Goal: Communication & Community: Answer question/provide support

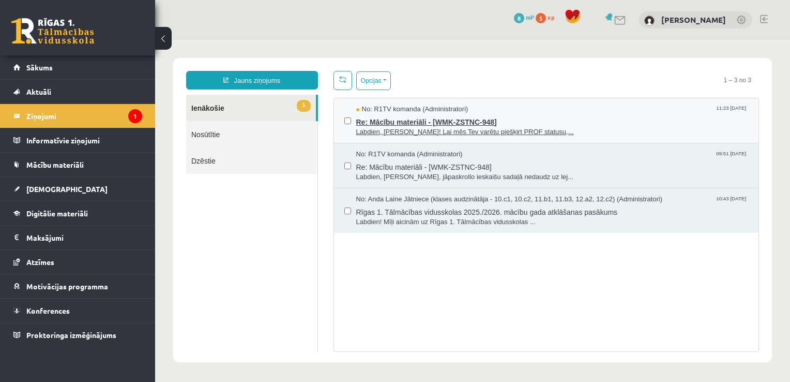
click at [439, 129] on span "Labdien, [PERSON_NAME]! Lai mēs Tev varētu piešķirt PROF statusu,..." at bounding box center [552, 132] width 393 height 10
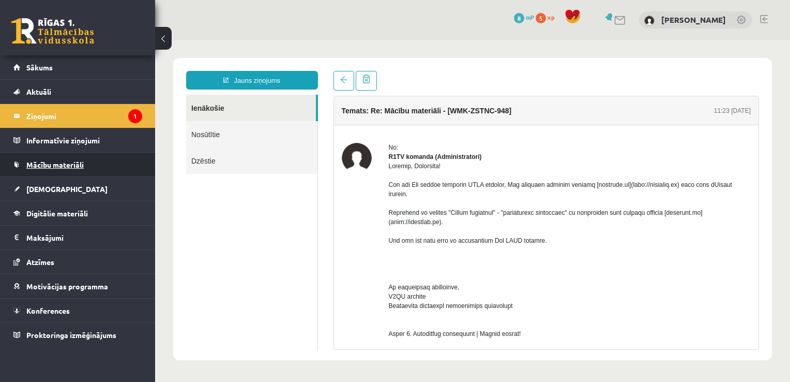
click at [96, 159] on link "Mācību materiāli" at bounding box center [77, 165] width 129 height 24
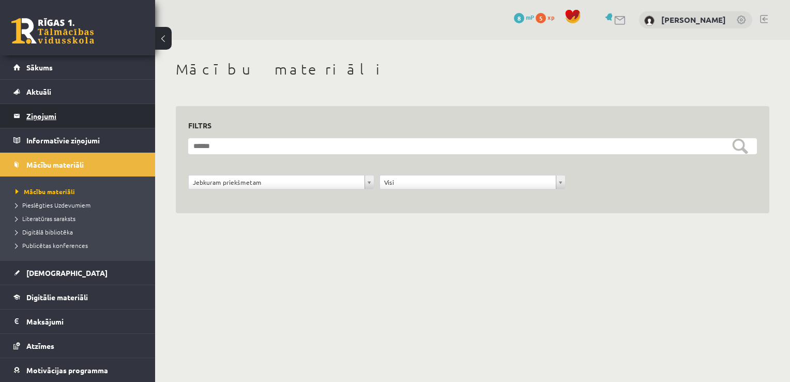
click at [92, 121] on legend "Ziņojumi 1" at bounding box center [84, 116] width 116 height 24
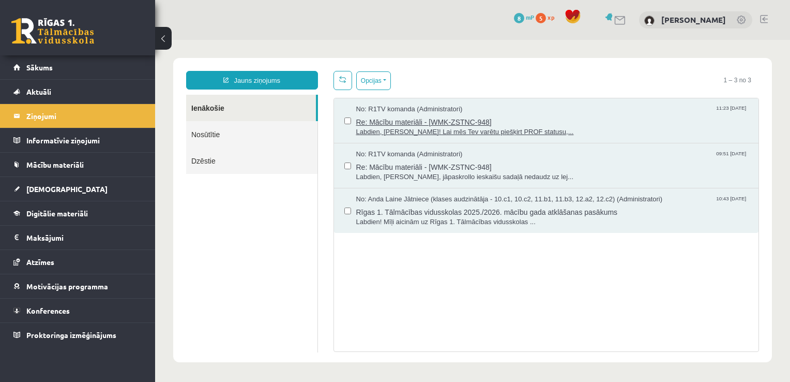
click at [401, 127] on span "Labdien, [PERSON_NAME]! Lai mēs Tev varētu piešķirt PROF statusu,..." at bounding box center [552, 132] width 393 height 10
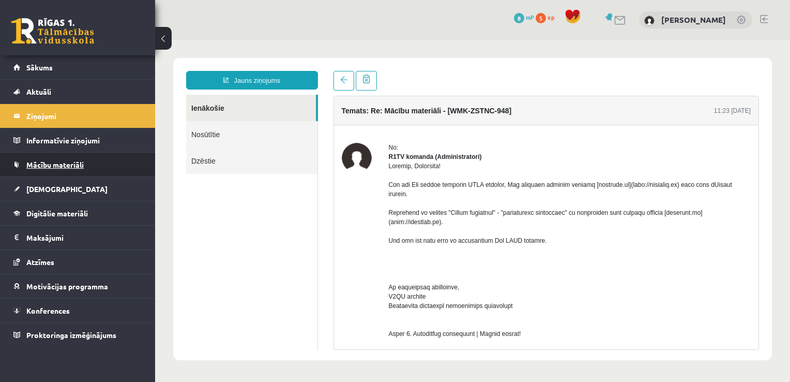
click at [103, 163] on link "Mācību materiāli" at bounding box center [77, 165] width 129 height 24
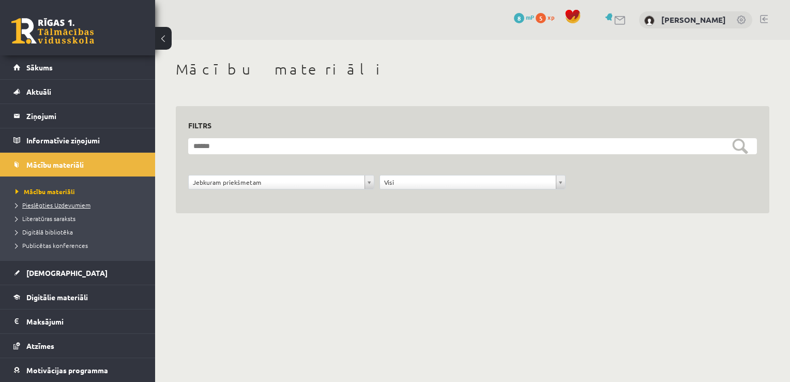
click at [49, 202] on span "Pieslēgties Uzdevumiem" at bounding box center [53, 205] width 75 height 8
click at [59, 138] on legend "Informatīvie ziņojumi 0" at bounding box center [84, 140] width 116 height 24
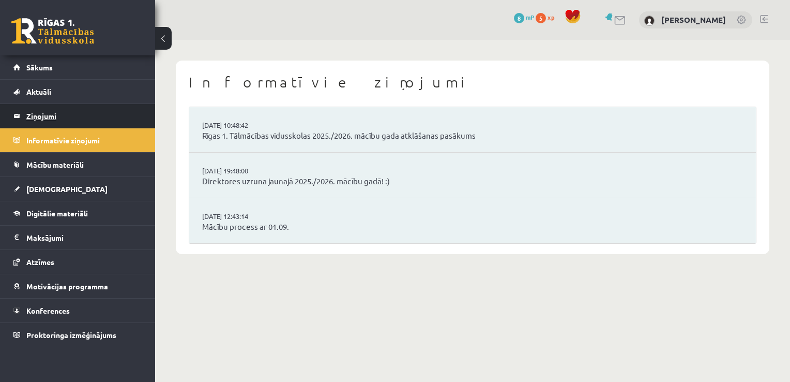
click at [70, 114] on legend "Ziņojumi 1" at bounding box center [84, 116] width 116 height 24
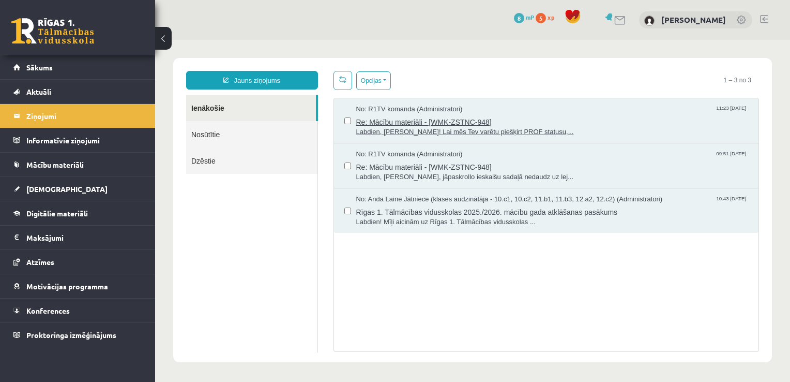
click at [379, 127] on span "Labdien, [PERSON_NAME]! Lai mēs Tev varētu piešķirt PROF statusu,..." at bounding box center [552, 132] width 393 height 10
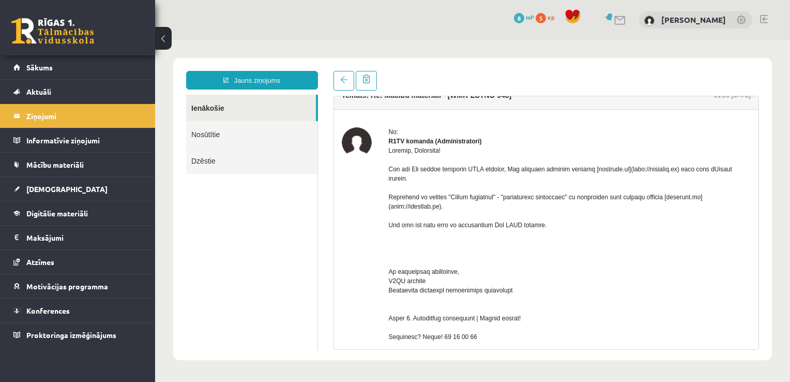
scroll to position [17, 0]
click at [55, 164] on span "Mācību materiāli" at bounding box center [54, 164] width 57 height 9
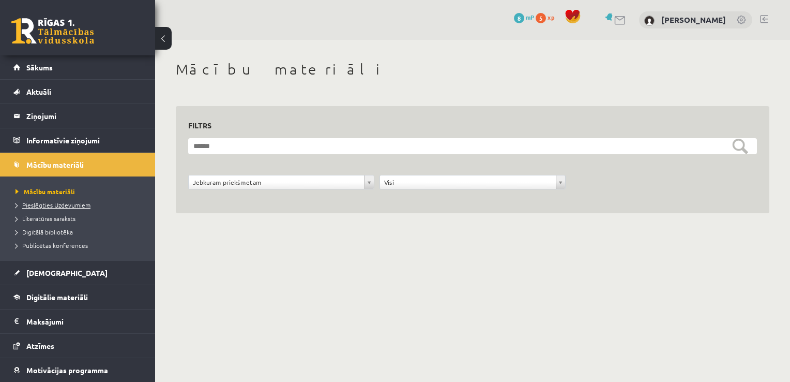
click at [44, 202] on span "Pieslēgties Uzdevumiem" at bounding box center [53, 205] width 75 height 8
click at [64, 113] on legend "Ziņojumi 1" at bounding box center [84, 116] width 116 height 24
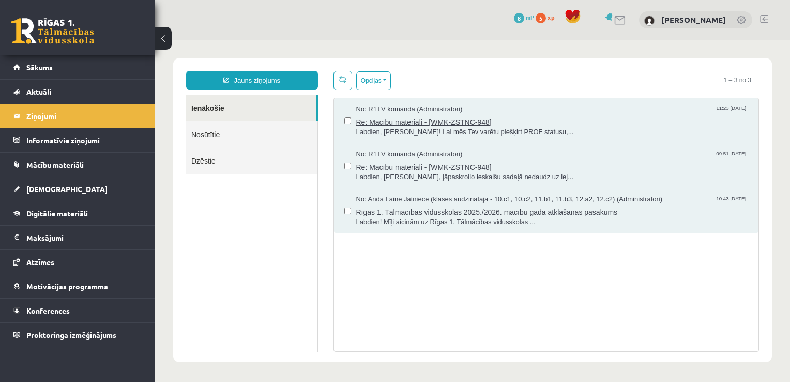
click at [414, 123] on span "Re: Mācību materiāli - [WMK-ZSTNC-948]" at bounding box center [552, 120] width 393 height 13
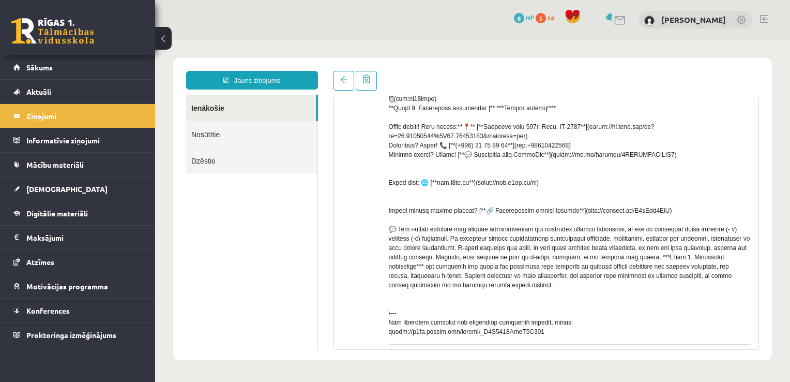
scroll to position [404, 0]
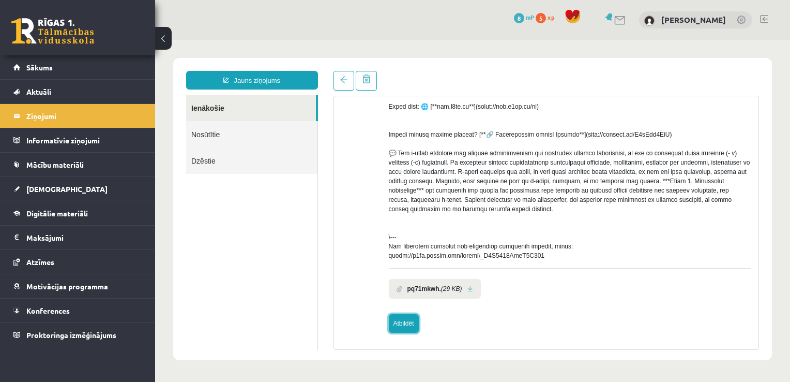
click at [405, 324] on link "Atbildēt" at bounding box center [404, 323] width 30 height 19
type input "**********"
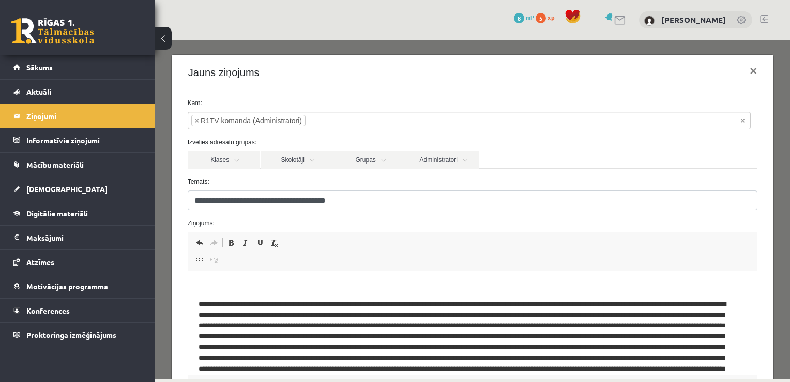
click at [335, 284] on p "Editor, wiswyg-editor-47364069535380-1756802491-613" at bounding box center [472, 286] width 549 height 11
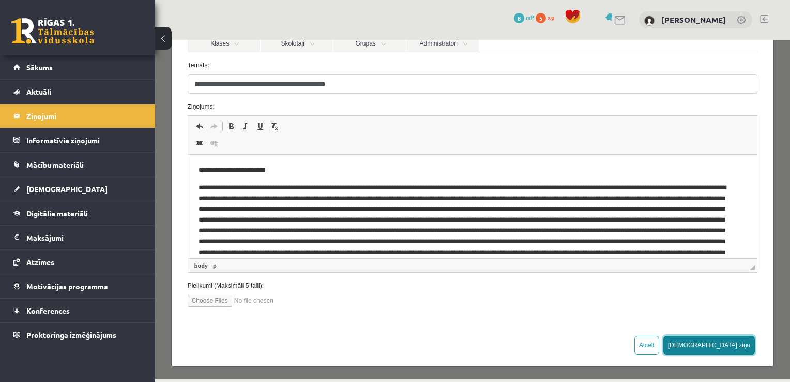
click at [727, 347] on button "[DEMOGRAPHIC_DATA] ziņu" at bounding box center [710, 345] width 92 height 19
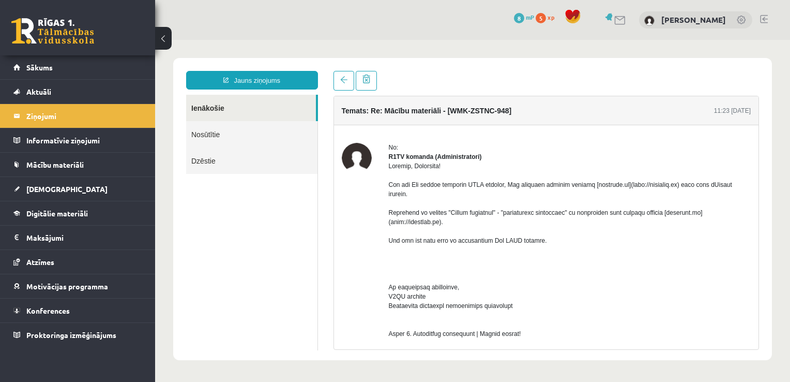
scroll to position [0, 0]
click at [79, 109] on legend "Ziņojumi 1" at bounding box center [84, 116] width 116 height 24
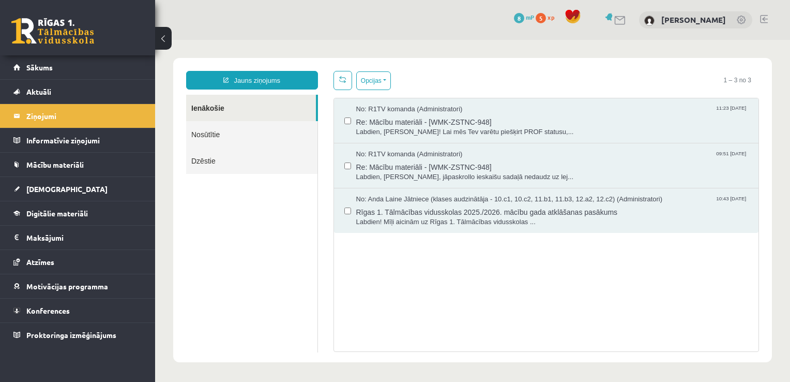
click at [251, 141] on link "Nosūtītie" at bounding box center [251, 134] width 131 height 26
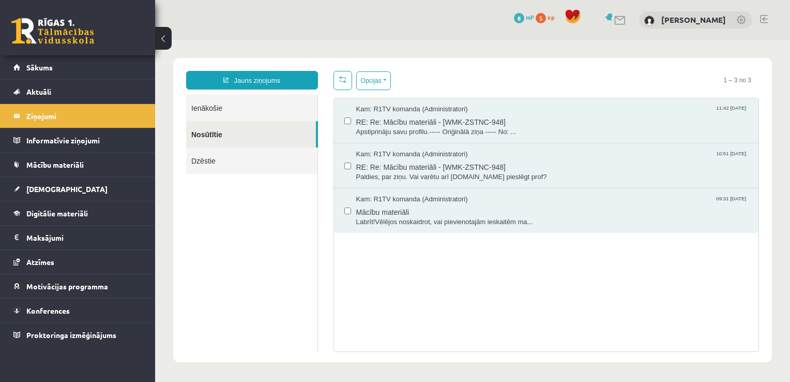
click at [257, 114] on link "Ienākošie" at bounding box center [251, 108] width 131 height 26
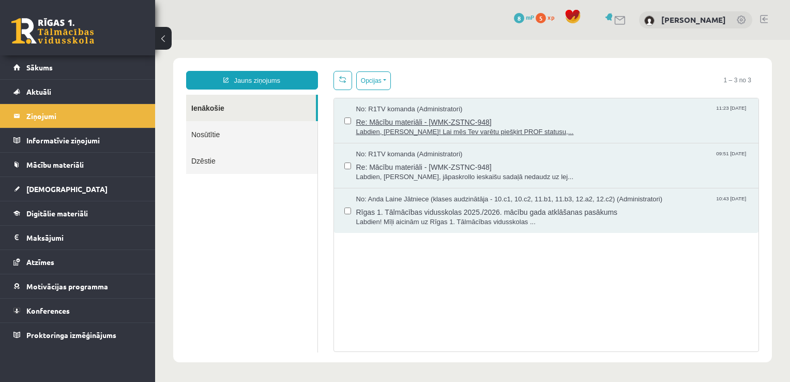
click at [431, 111] on span "No: R1TV komanda (Administratori)" at bounding box center [409, 109] width 107 height 10
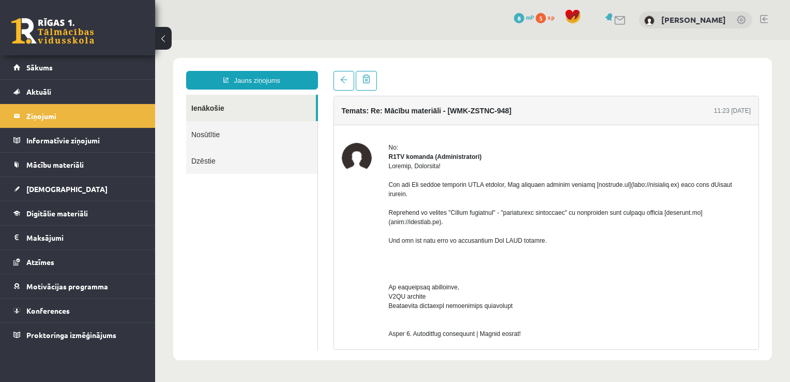
click at [266, 110] on link "Ienākošie" at bounding box center [251, 108] width 130 height 26
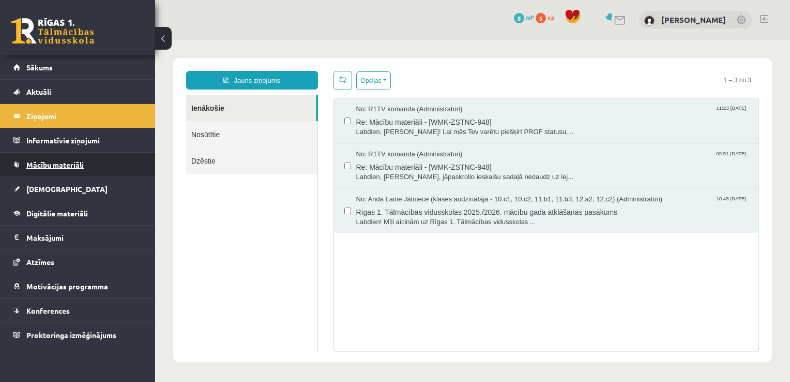
click at [70, 165] on span "Mācību materiāli" at bounding box center [54, 164] width 57 height 9
